Goal: Task Accomplishment & Management: Manage account settings

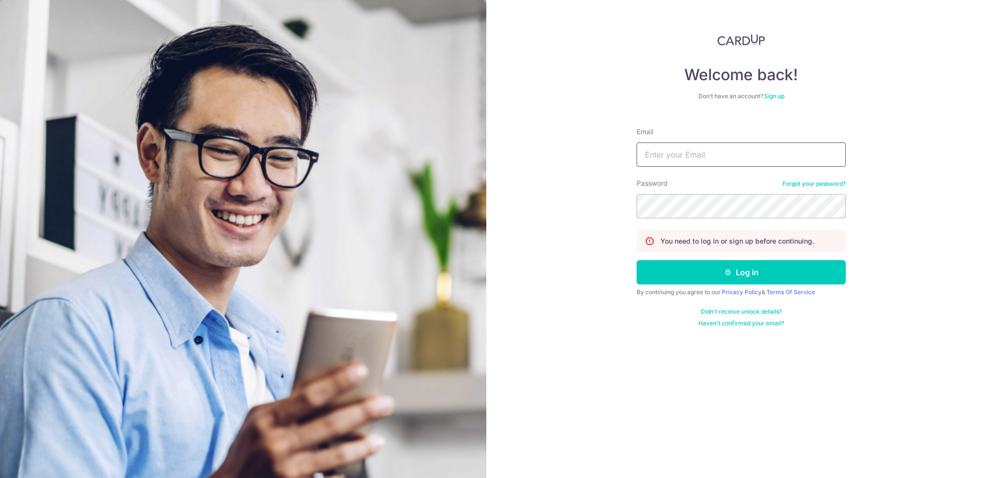
click at [688, 151] on input "Email" at bounding box center [740, 154] width 209 height 24
type input "[EMAIL_ADDRESS][DOMAIN_NAME]"
click at [636, 260] on button "Log in" at bounding box center [740, 272] width 209 height 24
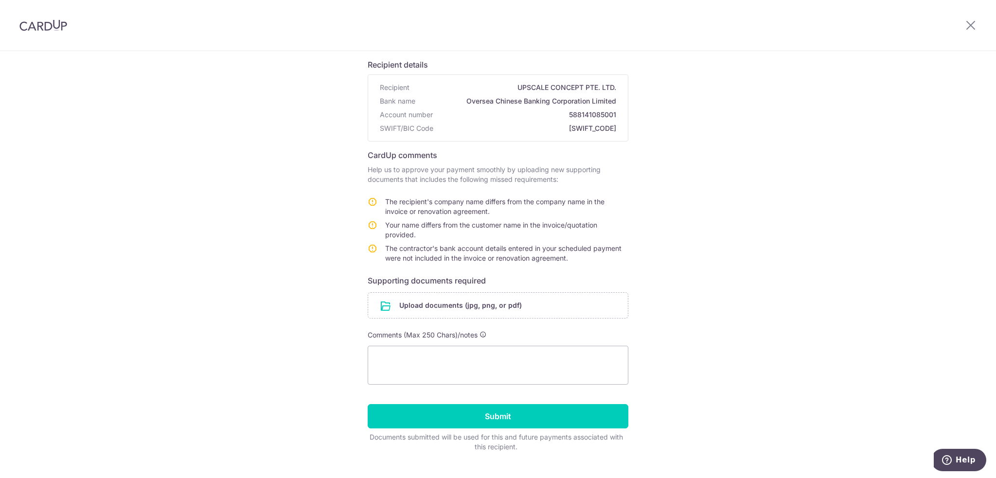
scroll to position [83, 0]
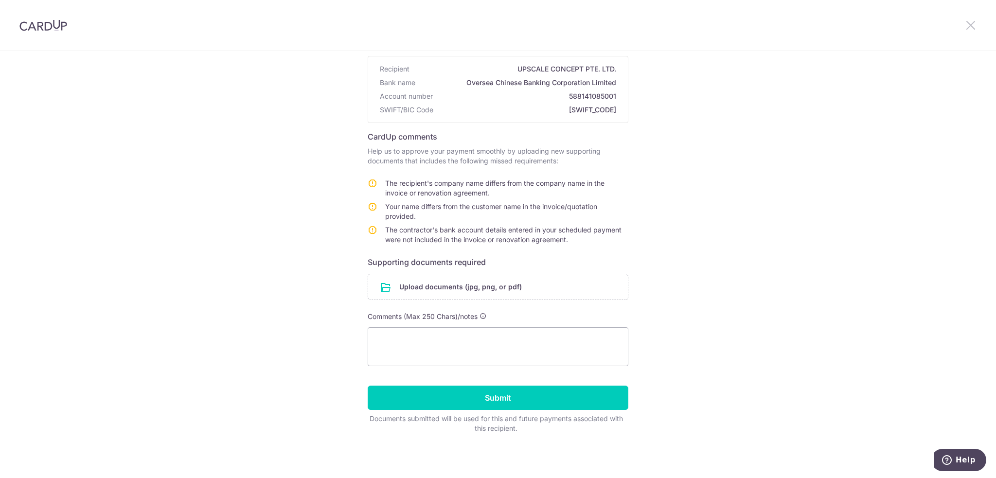
click at [972, 23] on icon at bounding box center [971, 25] width 12 height 12
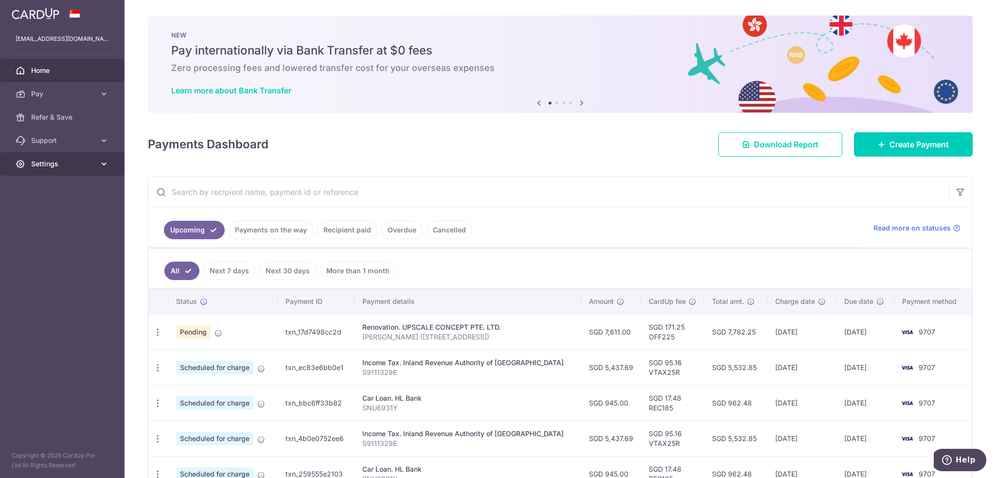
click at [94, 161] on span "Settings" at bounding box center [63, 164] width 64 height 10
click at [44, 207] on span "Logout" at bounding box center [63, 211] width 64 height 10
